Goal: Task Accomplishment & Management: Use online tool/utility

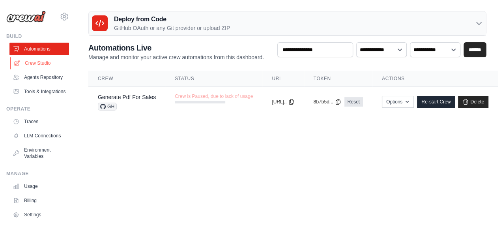
click at [36, 59] on link "Crew Studio" at bounding box center [40, 63] width 60 height 13
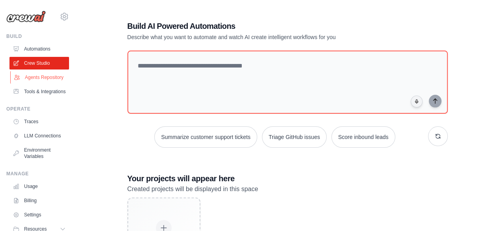
click at [32, 78] on link "Agents Repository" at bounding box center [40, 77] width 60 height 13
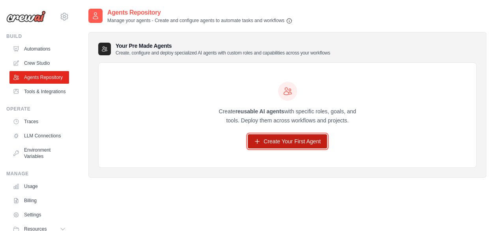
click at [283, 142] on link "Create Your First Agent" at bounding box center [287, 141] width 79 height 14
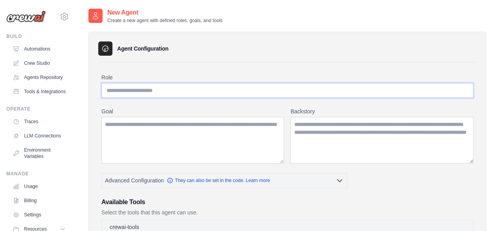
click at [200, 89] on input "Role" at bounding box center [287, 90] width 372 height 15
click at [198, 135] on textarea "Goal" at bounding box center [192, 140] width 183 height 47
click at [317, 140] on textarea "Backstory" at bounding box center [381, 140] width 183 height 47
click at [31, 49] on link "Automations" at bounding box center [40, 49] width 60 height 13
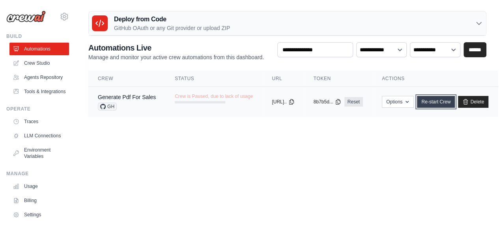
click at [453, 100] on link "Re-start Crew" at bounding box center [436, 102] width 38 height 12
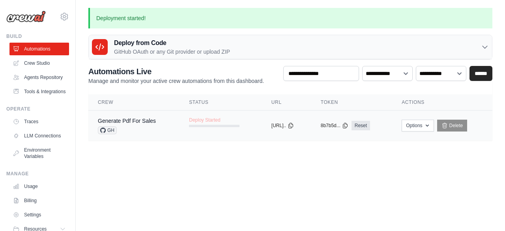
click at [202, 122] on span "Deploy Started" at bounding box center [204, 120] width 31 height 6
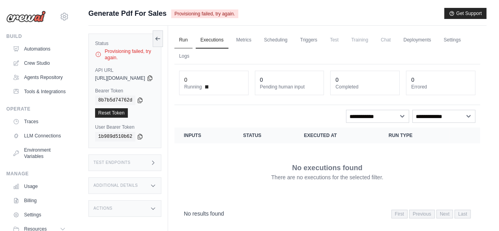
click at [193, 38] on link "Run" at bounding box center [183, 40] width 18 height 17
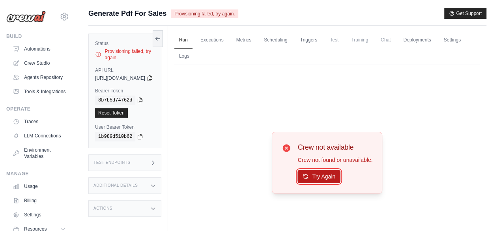
click at [328, 175] on button "Try Again" at bounding box center [319, 176] width 43 height 13
